Goal: Task Accomplishment & Management: Manage account settings

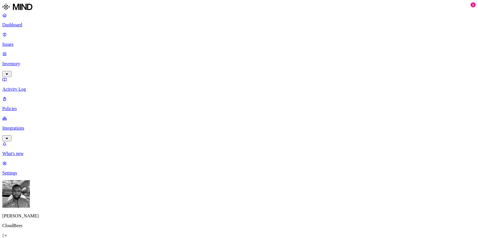
click at [25, 126] on p "Integrations" at bounding box center [238, 128] width 473 height 5
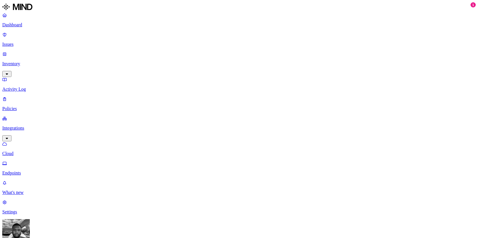
click at [29, 171] on p "Endpoints" at bounding box center [238, 173] width 473 height 5
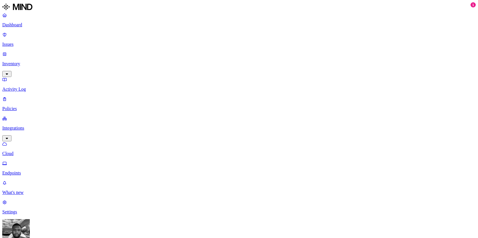
click at [14, 30] on div "Dashboard Issues Inventory Activity Log Policies Integrations Cloud Endpoints" at bounding box center [238, 94] width 473 height 163
click at [12, 26] on link "Dashboard" at bounding box center [238, 20] width 473 height 15
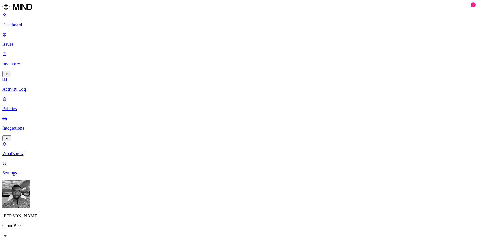
click at [36, 42] on p "Issues" at bounding box center [238, 44] width 473 height 5
click at [34, 61] on p "Inventory" at bounding box center [238, 63] width 473 height 5
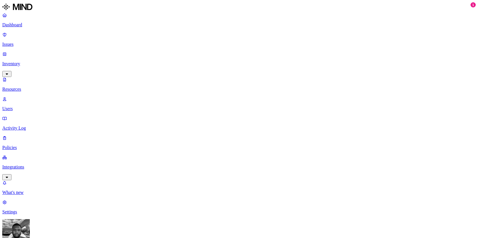
click at [34, 87] on p "Resources" at bounding box center [238, 89] width 473 height 5
click at [29, 106] on p "Users" at bounding box center [238, 108] width 473 height 5
click at [47, 165] on p "Integrations" at bounding box center [238, 167] width 473 height 5
click at [47, 171] on p "Endpoints" at bounding box center [238, 173] width 473 height 5
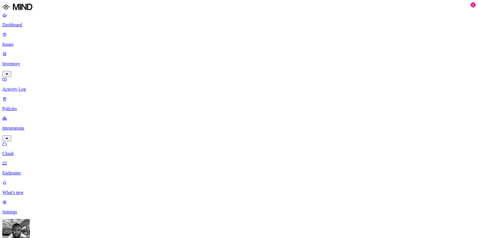
click at [32, 42] on p "Issues" at bounding box center [238, 44] width 473 height 5
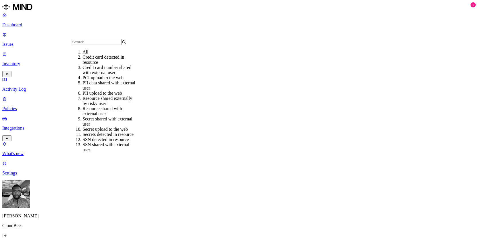
click at [17, 91] on nav "Dashboard Issues Inventory Activity Log Policies Integrations What's new 1 Sett…" at bounding box center [238, 94] width 473 height 163
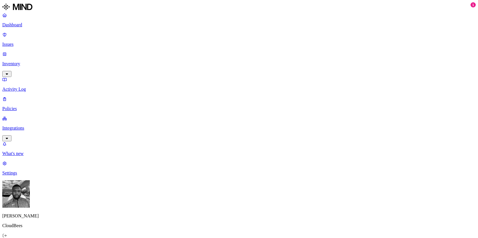
click at [21, 87] on p "Activity Log" at bounding box center [238, 89] width 473 height 5
click at [23, 27] on p "Dashboard" at bounding box center [238, 24] width 473 height 5
click at [26, 42] on p "Issues" at bounding box center [238, 44] width 473 height 5
click at [23, 61] on p "Inventory" at bounding box center [238, 63] width 473 height 5
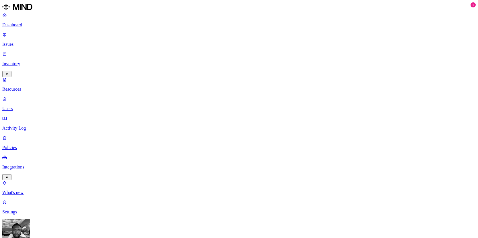
click at [23, 106] on p "Users" at bounding box center [238, 108] width 473 height 5
click at [23, 135] on link "Policies" at bounding box center [238, 142] width 473 height 15
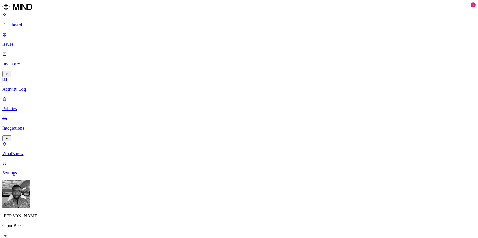
click at [23, 126] on p "Integrations" at bounding box center [238, 128] width 473 height 5
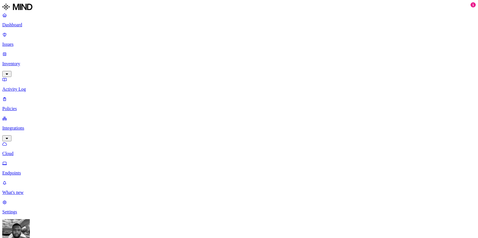
click at [18, 161] on link "Endpoints" at bounding box center [238, 168] width 473 height 15
click at [16, 141] on link "Cloud" at bounding box center [238, 148] width 473 height 15
click at [18, 106] on p "Policies" at bounding box center [238, 108] width 473 height 5
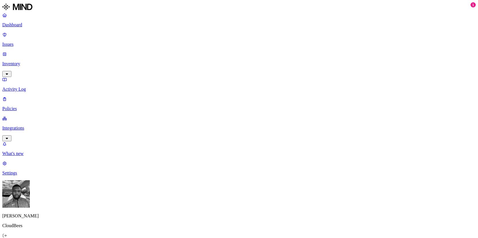
click at [18, 87] on p "Activity Log" at bounding box center [238, 89] width 473 height 5
click at [17, 52] on link "Inventory" at bounding box center [238, 64] width 473 height 25
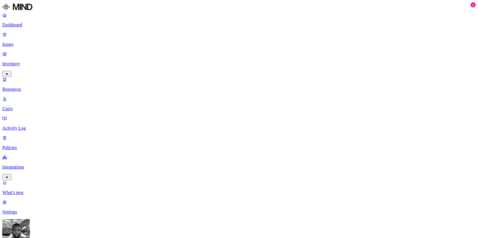
click at [17, 42] on p "Issues" at bounding box center [238, 44] width 473 height 5
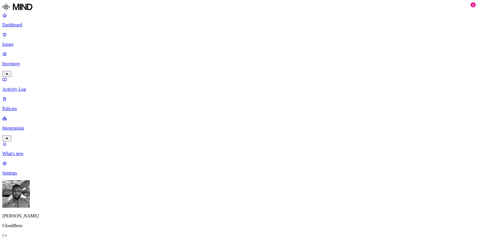
click at [17, 126] on p "Integrations" at bounding box center [238, 128] width 473 height 5
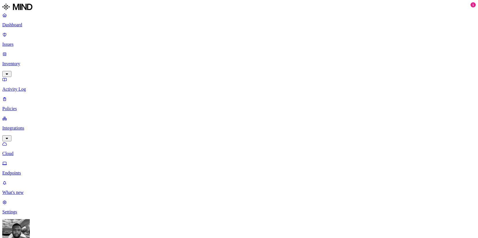
click at [35, 161] on link "Endpoints" at bounding box center [238, 168] width 473 height 15
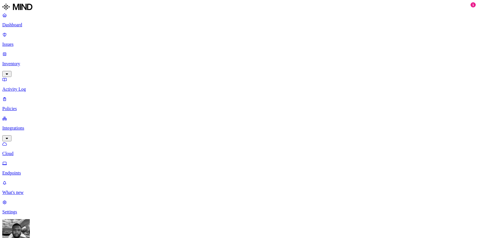
click at [52, 171] on p "Endpoints" at bounding box center [238, 173] width 473 height 5
click at [7, 143] on icon at bounding box center [4, 144] width 5 height 3
click at [41, 25] on p "Dashboard" at bounding box center [238, 24] width 473 height 5
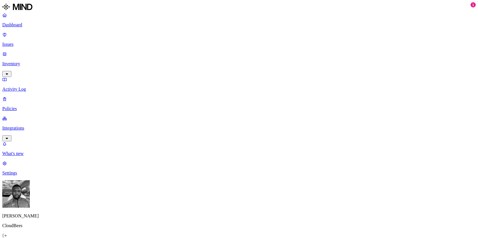
scroll to position [2, 0]
click at [41, 126] on p "Integrations" at bounding box center [238, 128] width 473 height 5
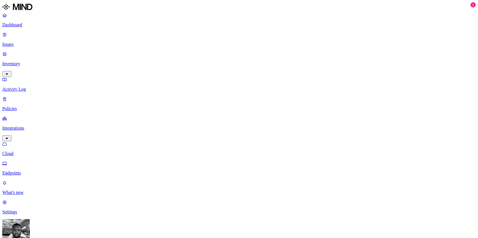
click at [42, 161] on link "Endpoints" at bounding box center [238, 168] width 473 height 15
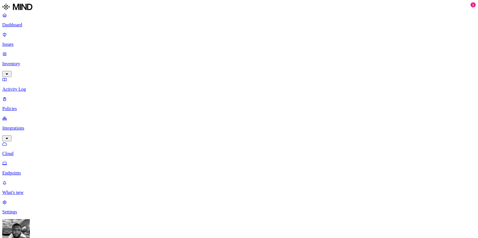
click at [47, 106] on p "Policies" at bounding box center [238, 108] width 473 height 5
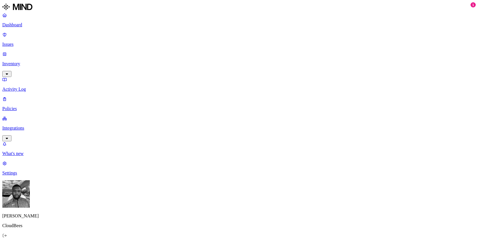
type input "Chrome AI Blocking"
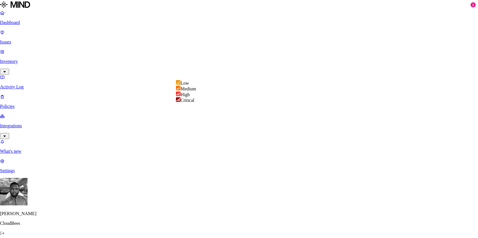
select select "2"
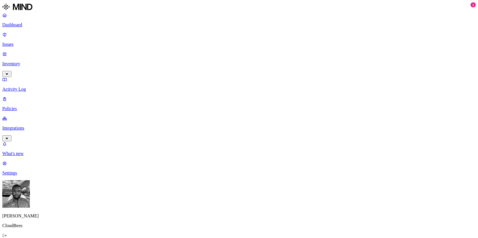
click at [214, 158] on label "Web Category" at bounding box center [216, 157] width 17 height 10
click at [212, 175] on div "Gen AI" at bounding box center [235, 171] width 55 height 15
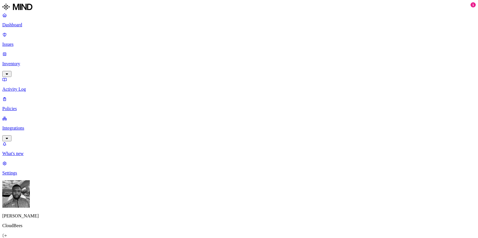
scroll to position [223, 0]
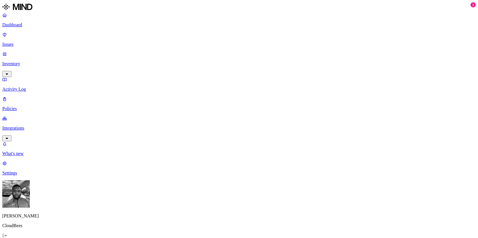
scroll to position [309, 0]
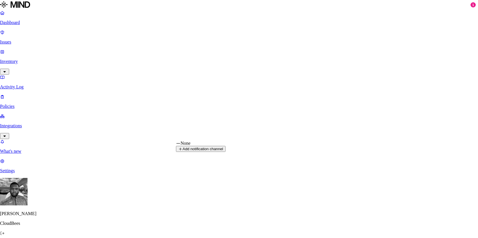
select select "1"
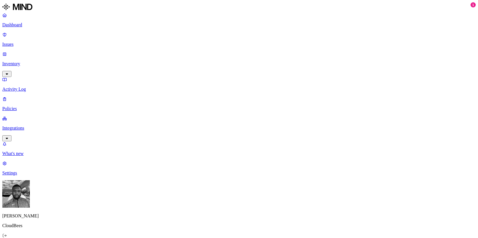
type input "ai"
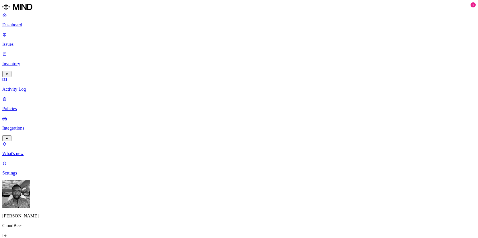
click at [26, 126] on p "Integrations" at bounding box center [238, 128] width 473 height 5
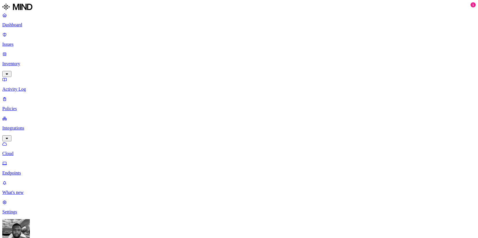
click at [27, 171] on p "Endpoints" at bounding box center [238, 173] width 473 height 5
click at [15, 212] on p "Settings" at bounding box center [238, 212] width 473 height 5
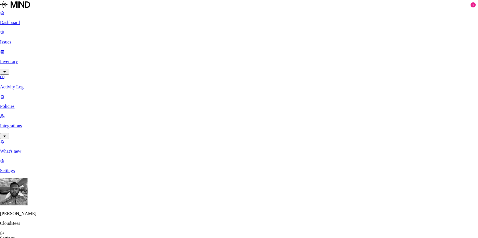
paste input "mind-notifications"
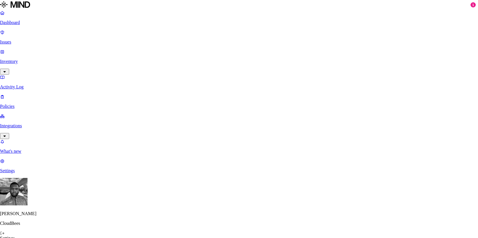
type input "mind-notiications"
paste input "mind-notifications"
type input "mind-notifications"
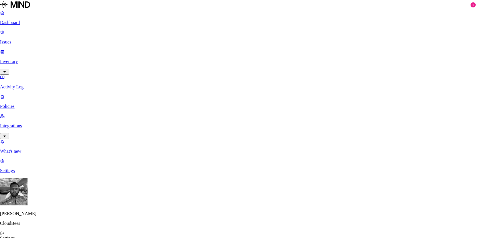
drag, startPoint x: 225, startPoint y: 67, endPoint x: 171, endPoint y: 76, distance: 54.8
click at [171, 76] on body "Dashboard Issues Inventory Activity Log Policies Integrations What's new 1 Sett…" at bounding box center [239, 227] width 478 height 455
paste input "mind-notifications"
type input "mind-notifications"
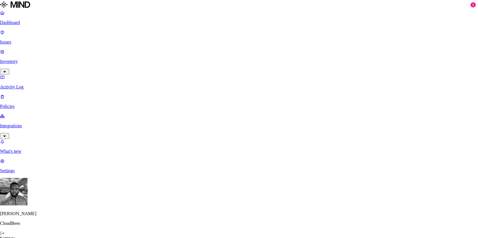
paste input "mind-notifications"
type input "#mind-notifications"
paste input "mind-notifications"
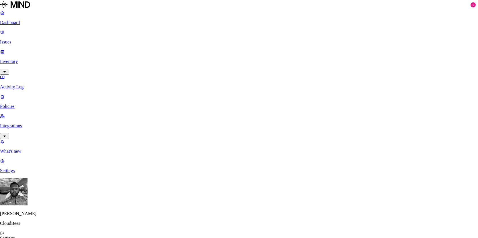
type input "#mind-notifications"
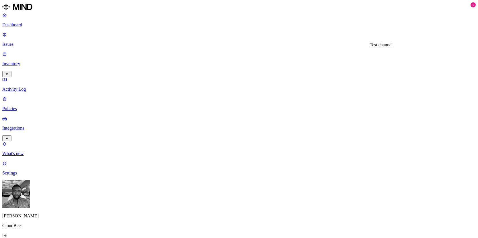
click at [33, 96] on link "Policies" at bounding box center [238, 103] width 473 height 15
type input "ai"
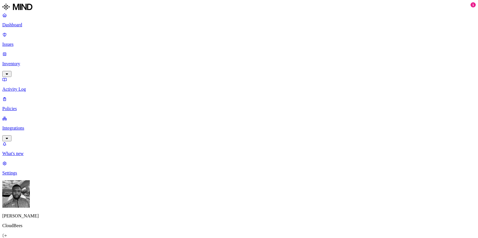
click at [249, 118] on label "OR" at bounding box center [245, 115] width 6 height 5
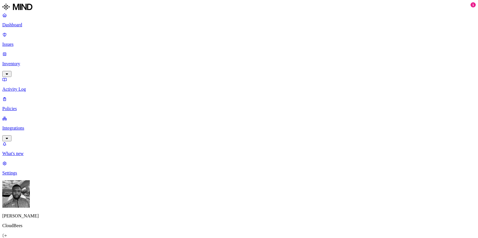
scroll to position [275, 0]
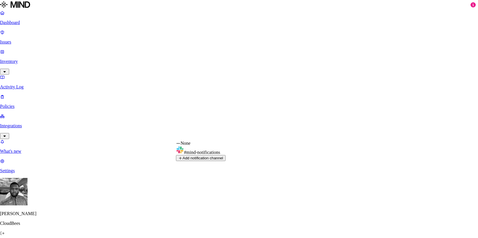
select select "0198f26d-f231-777c-b4cf-35b51ef97981"
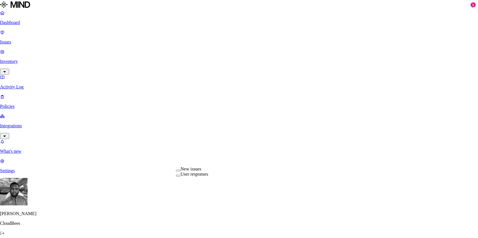
click at [180, 171] on button "button" at bounding box center [178, 171] width 5 height 2
click at [180, 179] on button "button" at bounding box center [178, 176] width 5 height 6
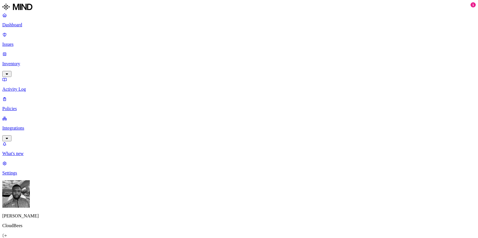
click at [46, 126] on p "Integrations" at bounding box center [238, 128] width 473 height 5
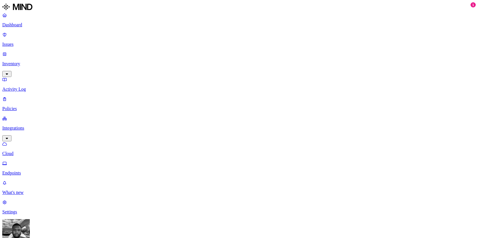
click at [21, 171] on p "Endpoints" at bounding box center [238, 173] width 473 height 5
